Goal: Task Accomplishment & Management: Use online tool/utility

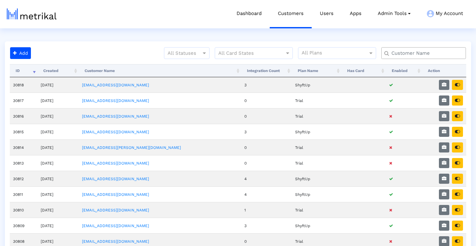
click at [446, 55] on input "text" at bounding box center [425, 53] width 76 height 7
click at [423, 53] on input "text" at bounding box center [425, 53] width 76 height 7
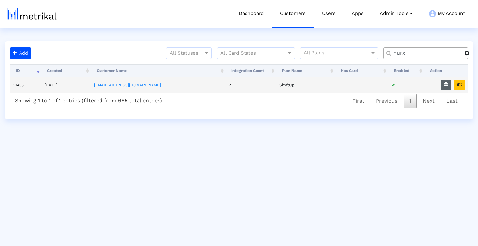
type input "nurx"
click at [443, 85] on button "button" at bounding box center [446, 85] width 10 height 10
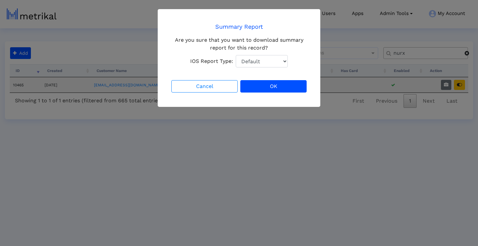
click at [264, 59] on select "Default Total Downloads New Downloads Redownloads" at bounding box center [262, 61] width 52 height 12
select select "1: 1"
click at [236, 55] on select "Default Total Downloads New Downloads Redownloads" at bounding box center [262, 61] width 52 height 12
click at [274, 85] on button "OK" at bounding box center [273, 86] width 66 height 12
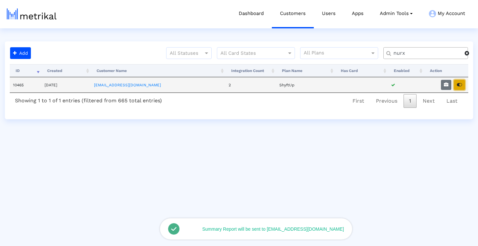
click at [459, 83] on icon "button" at bounding box center [459, 84] width 5 height 5
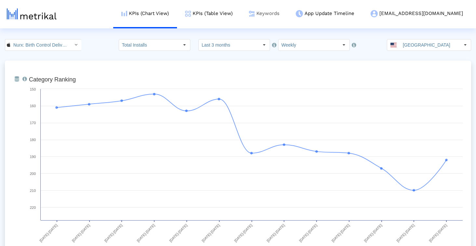
click at [255, 15] on img at bounding box center [252, 14] width 6 height 6
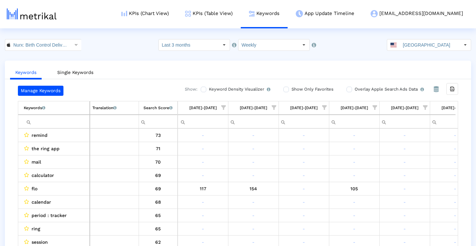
scroll to position [0, 378]
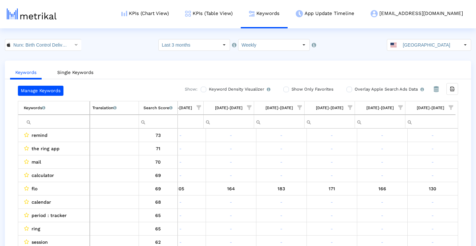
click at [451, 107] on span "Show filter options for column '08/17/25-08/23/25'" at bounding box center [451, 107] width 5 height 5
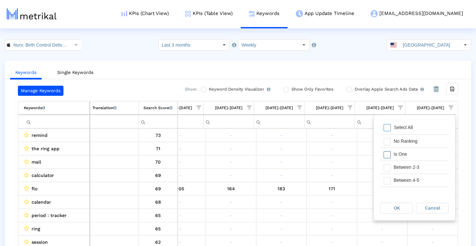
click at [407, 159] on div "Is One" at bounding box center [420, 154] width 58 height 13
click at [407, 170] on div "Between 2-3" at bounding box center [420, 167] width 58 height 13
click at [407, 181] on div "Between 4-5" at bounding box center [420, 180] width 58 height 13
click at [407, 181] on div "Between 6-10" at bounding box center [420, 183] width 58 height 13
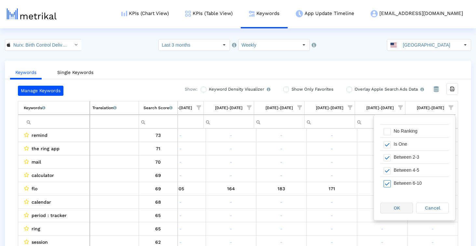
click at [404, 207] on div "OK" at bounding box center [397, 208] width 32 height 10
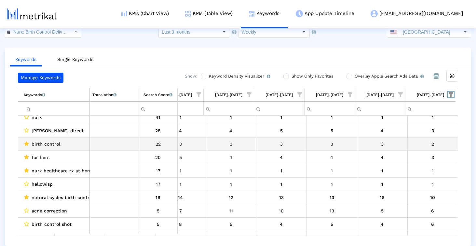
scroll to position [0, 0]
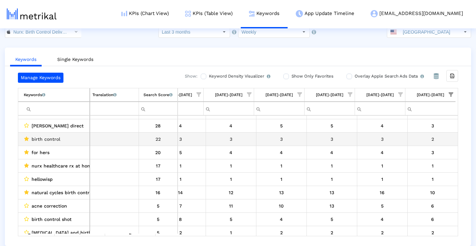
click at [424, 141] on div "2" at bounding box center [433, 139] width 46 height 8
click at [55, 139] on span "birth control" at bounding box center [46, 139] width 29 height 8
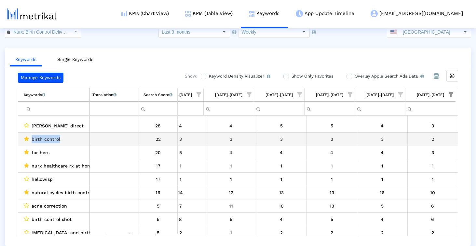
drag, startPoint x: 55, startPoint y: 139, endPoint x: 32, endPoint y: 140, distance: 23.1
click at [32, 140] on span "birth control" at bounding box center [46, 139] width 29 height 8
copy span "birth control"
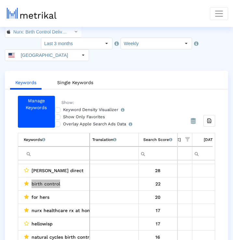
scroll to position [0, 584]
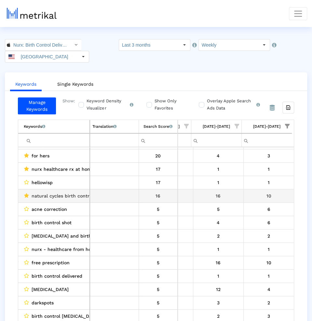
click at [48, 191] on span "natural cycles birth control" at bounding box center [63, 195] width 62 height 8
copy span "natural cycles birth control"
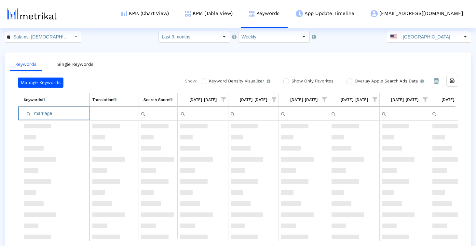
scroll to position [641, 0]
